Goal: Check status: Check status

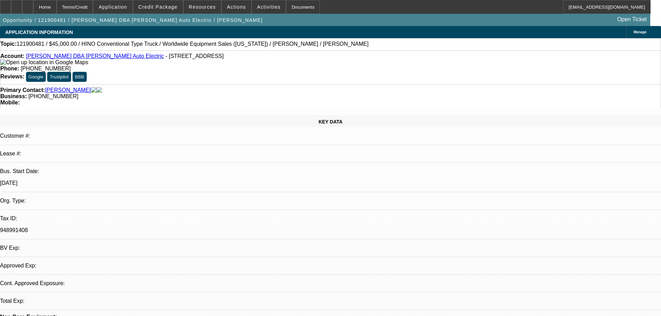
select select "0"
select select "2"
select select "0.1"
select select "4"
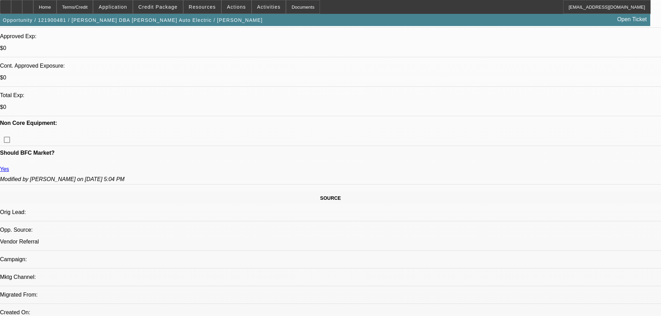
scroll to position [243, 0]
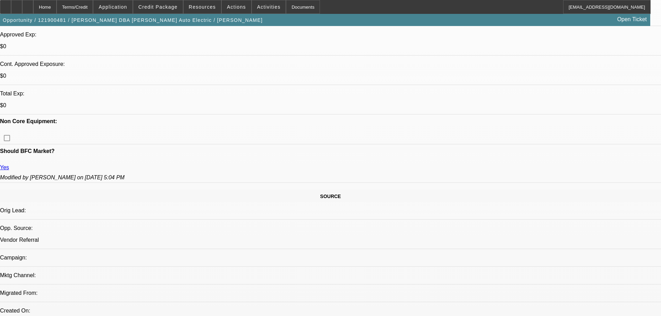
click at [177, 11] on span at bounding box center [158, 7] width 50 height 17
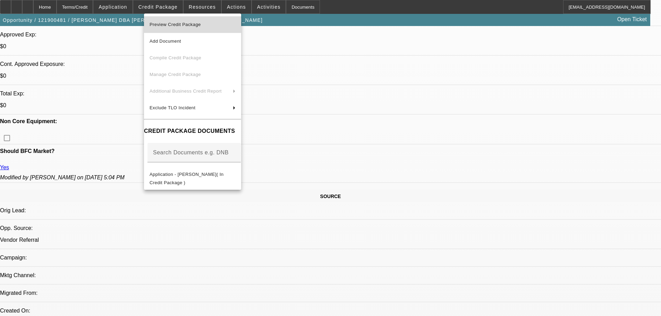
click at [225, 27] on span "Preview Credit Package" at bounding box center [193, 24] width 86 height 8
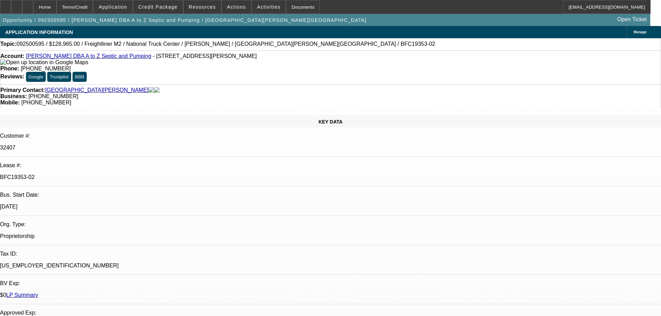
select select "0"
select select "6"
select select "0"
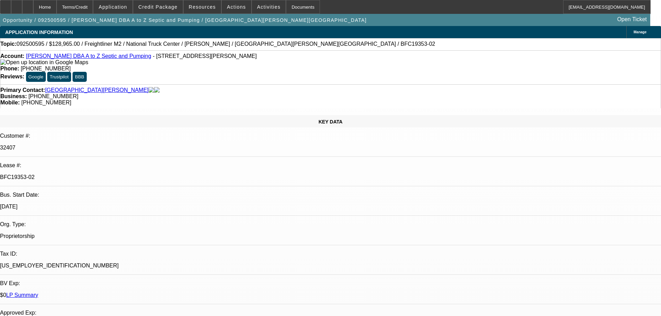
select select "0"
select select "6"
select select "0"
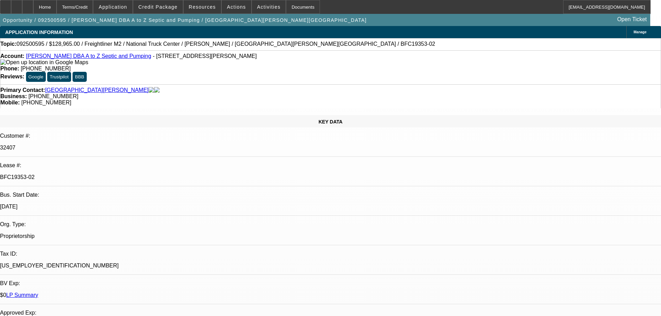
select select "0"
select select "6"
select select "0"
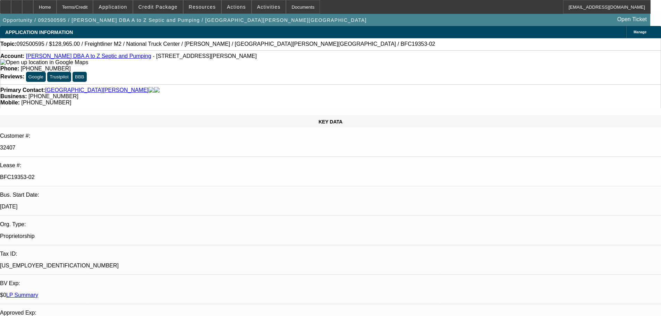
select select "6"
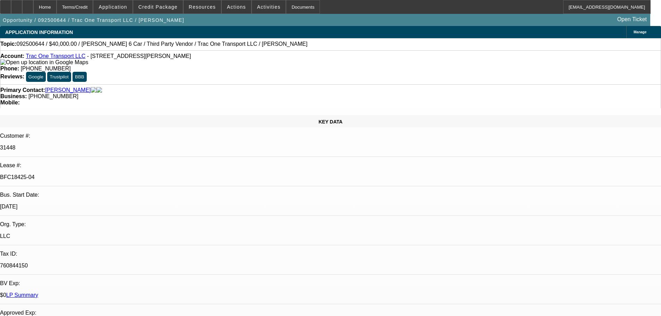
select select "0"
select select "3"
select select "0"
select select "6"
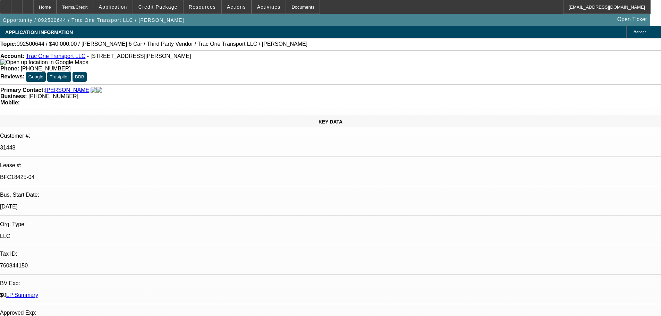
select select "0"
select select "6"
select select "0"
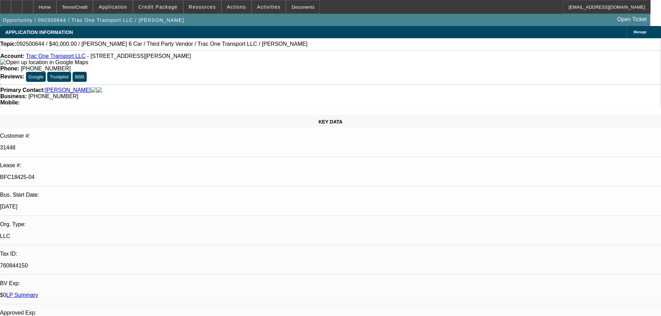
select select "0"
select select "6"
select select "0"
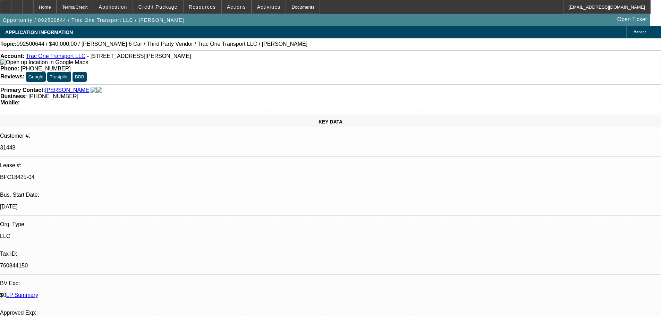
select select "0"
select select "6"
